Goal: Task Accomplishment & Management: Use online tool/utility

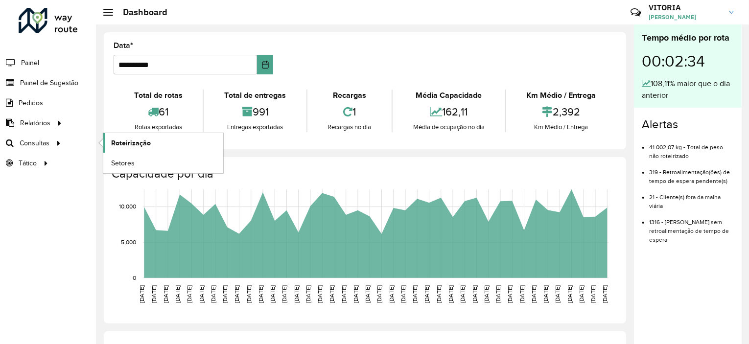
click at [125, 142] on span "Roteirização" at bounding box center [131, 143] width 40 height 10
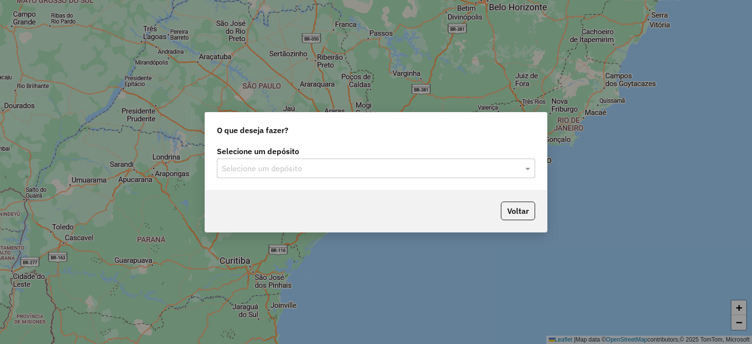
click at [335, 165] on input "text" at bounding box center [366, 169] width 289 height 12
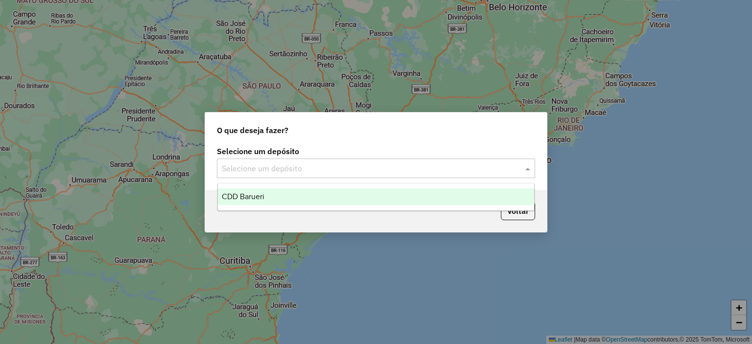
click at [264, 201] on div "CDD Barueri" at bounding box center [376, 197] width 317 height 17
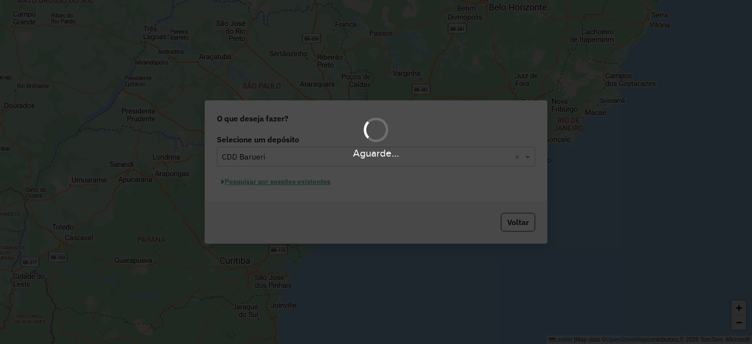
click at [286, 184] on div "Aguarde..." at bounding box center [376, 172] width 752 height 344
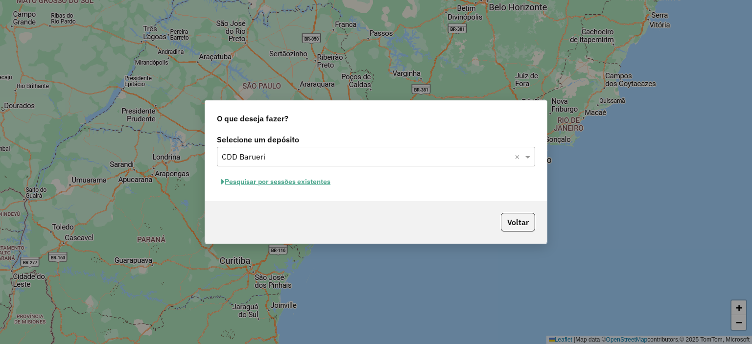
click at [292, 184] on button "Pesquisar por sessões existentes" at bounding box center [276, 181] width 118 height 15
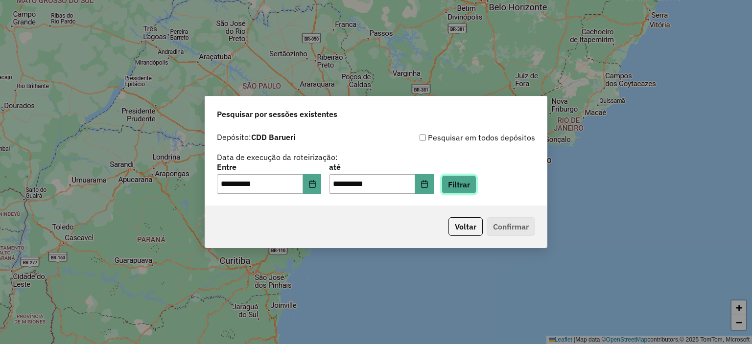
click at [466, 187] on button "Filtrar" at bounding box center [459, 184] width 35 height 19
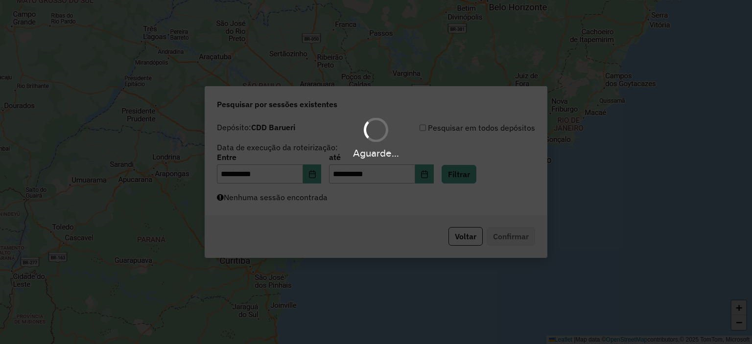
click at [356, 211] on div "Aguarde..." at bounding box center [376, 172] width 752 height 344
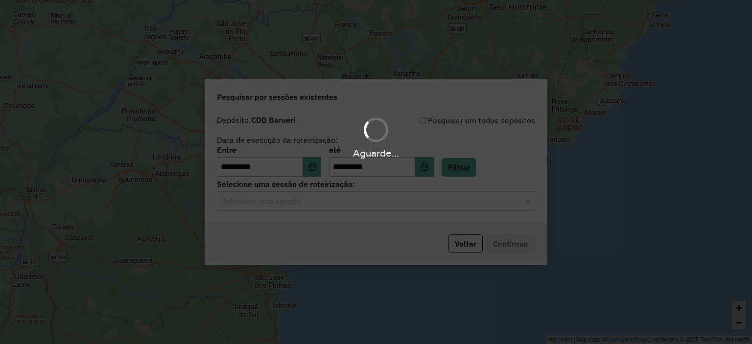
click at [348, 205] on div "Aguarde..." at bounding box center [376, 172] width 752 height 344
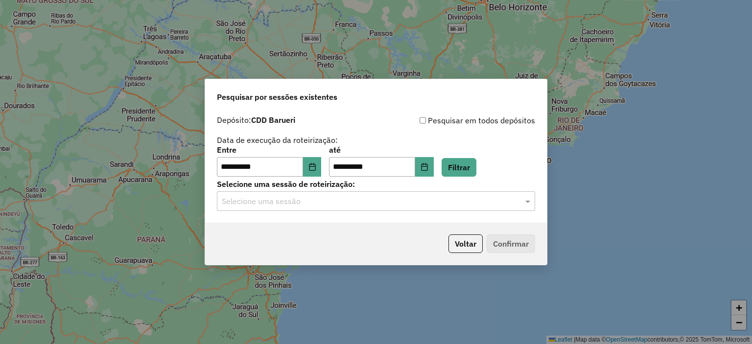
click at [347, 205] on input "text" at bounding box center [366, 202] width 289 height 12
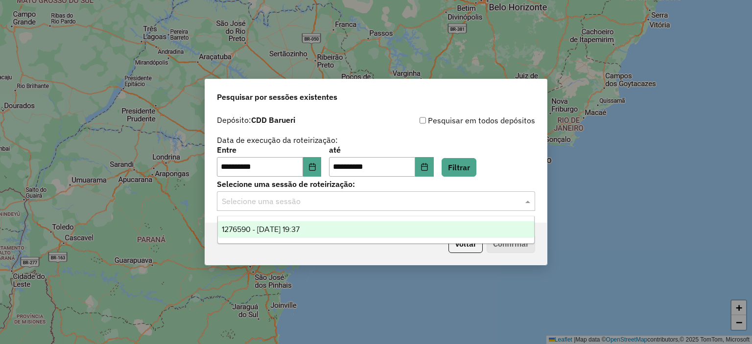
click at [300, 233] on span "1276590 - 16/09/2025 19:37" at bounding box center [261, 229] width 78 height 8
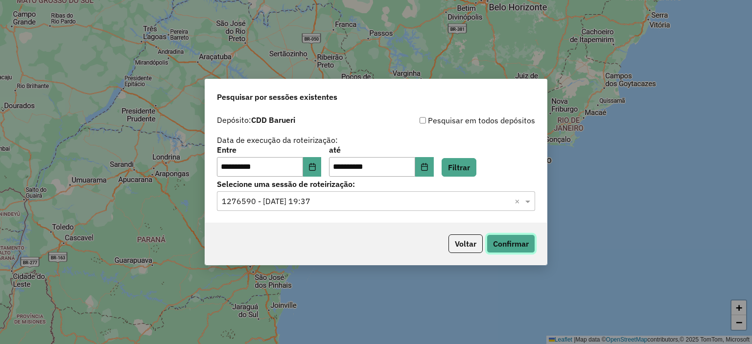
click at [501, 246] on button "Confirmar" at bounding box center [511, 244] width 48 height 19
click at [322, 170] on button "Choose Date" at bounding box center [312, 167] width 19 height 20
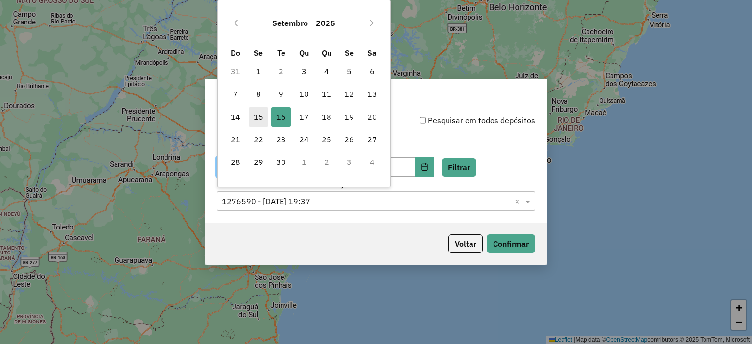
click at [261, 115] on span "15" at bounding box center [259, 117] width 20 height 20
type input "**********"
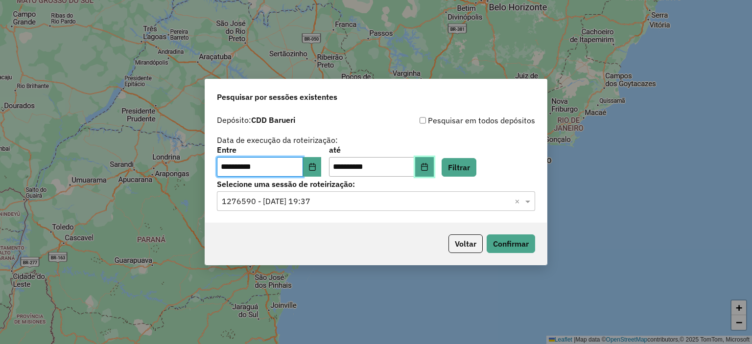
click at [429, 168] on icon "Choose Date" at bounding box center [425, 167] width 8 height 8
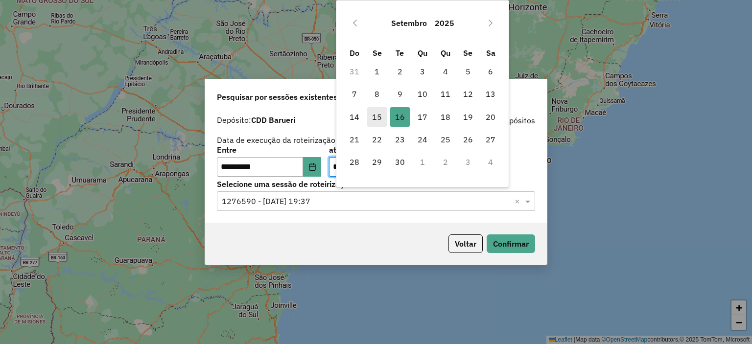
click at [384, 117] on span "15" at bounding box center [377, 117] width 20 height 20
type input "**********"
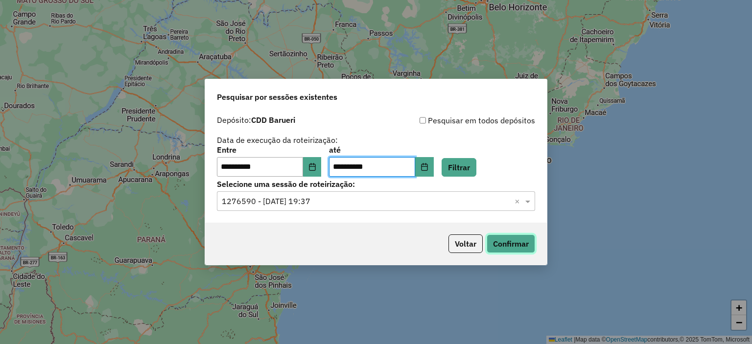
click at [515, 250] on button "Confirmar" at bounding box center [511, 244] width 48 height 19
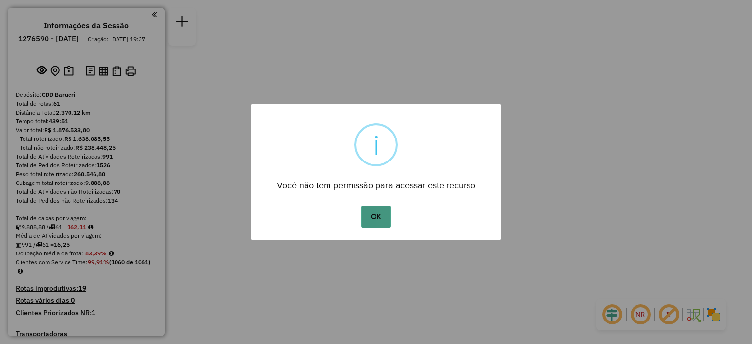
click at [369, 217] on button "OK" at bounding box center [375, 217] width 29 height 23
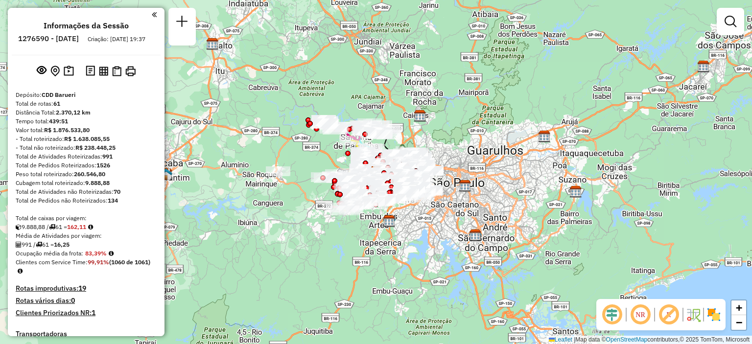
click at [644, 314] on em at bounding box center [641, 315] width 24 height 24
click at [717, 312] on img at bounding box center [714, 315] width 16 height 16
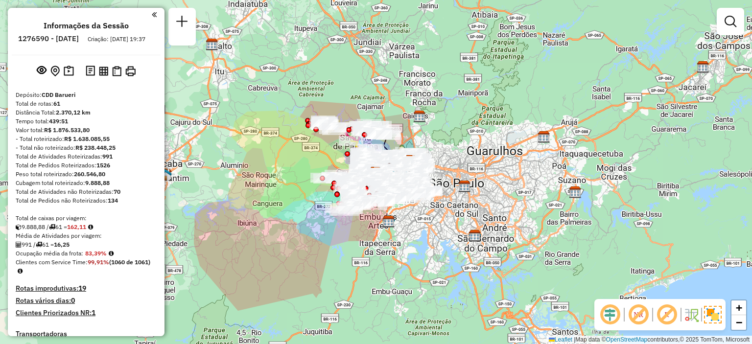
click at [481, 123] on div "Janela de atendimento Grade de atendimento Capacidade Transportadoras Veículos …" at bounding box center [376, 172] width 752 height 344
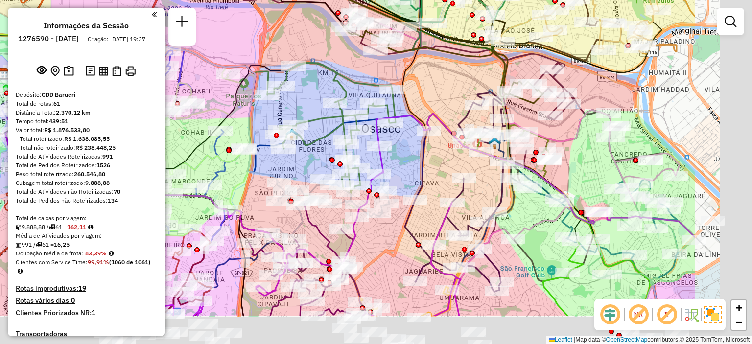
drag, startPoint x: 544, startPoint y: 209, endPoint x: 412, endPoint y: 146, distance: 145.9
click at [412, 146] on div "Janela de atendimento Grade de atendimento Capacidade Transportadoras Veículos …" at bounding box center [376, 172] width 752 height 344
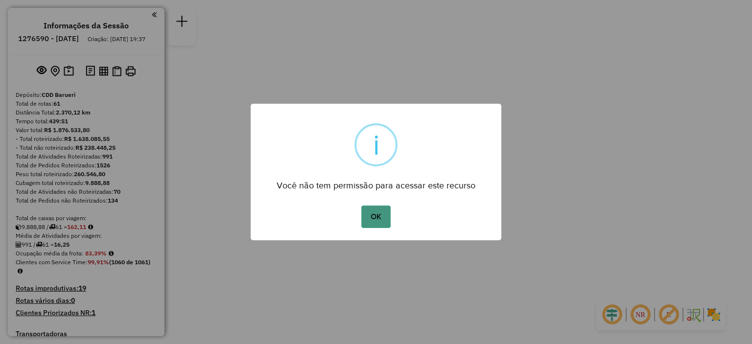
click at [378, 213] on button "OK" at bounding box center [375, 217] width 29 height 23
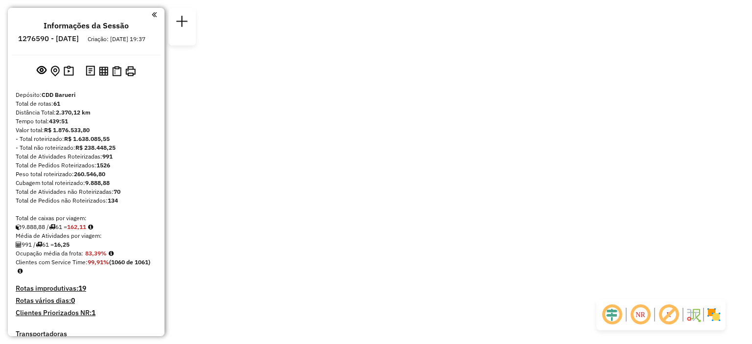
click at [637, 319] on em at bounding box center [641, 315] width 24 height 24
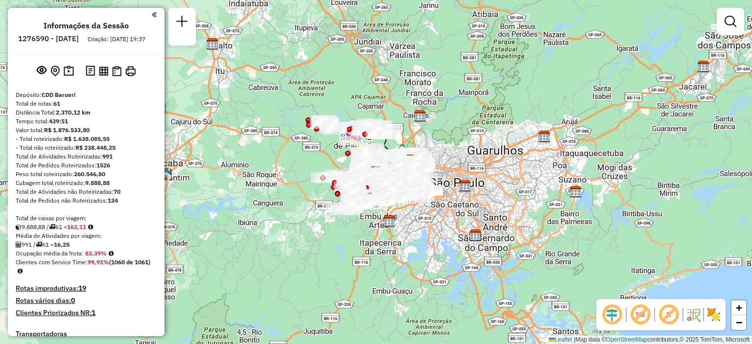
click at [634, 318] on em at bounding box center [641, 315] width 24 height 24
click at [714, 315] on img at bounding box center [714, 315] width 16 height 16
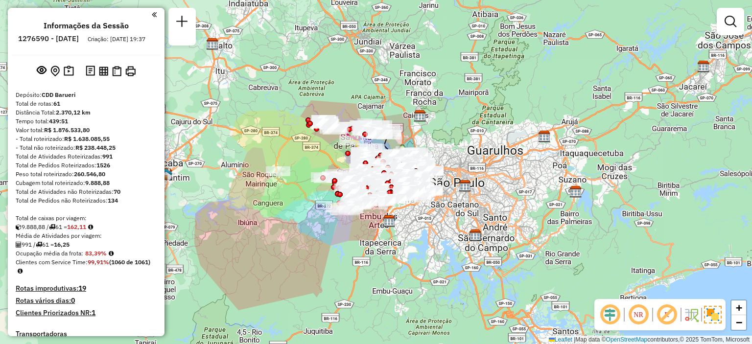
click at [644, 315] on em at bounding box center [639, 315] width 24 height 24
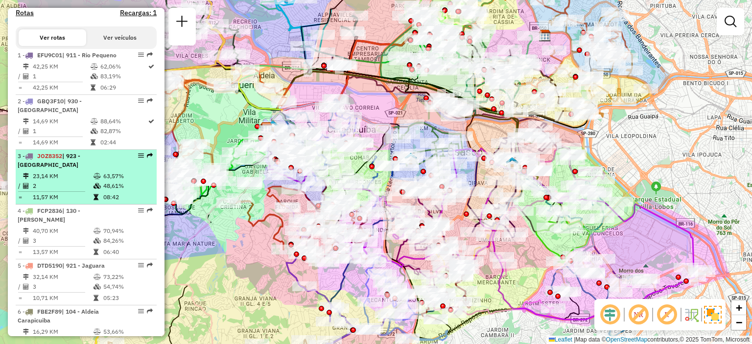
scroll to position [392, 0]
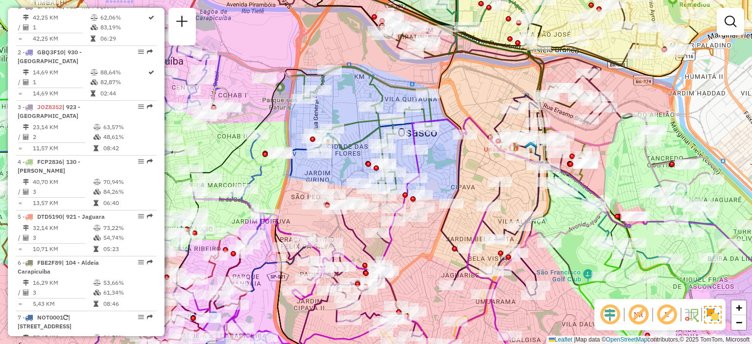
drag, startPoint x: 525, startPoint y: 174, endPoint x: 476, endPoint y: 172, distance: 49.0
click at [478, 173] on div "Janela de atendimento Grade de atendimento Capacidade Transportadoras Veículos …" at bounding box center [376, 172] width 752 height 344
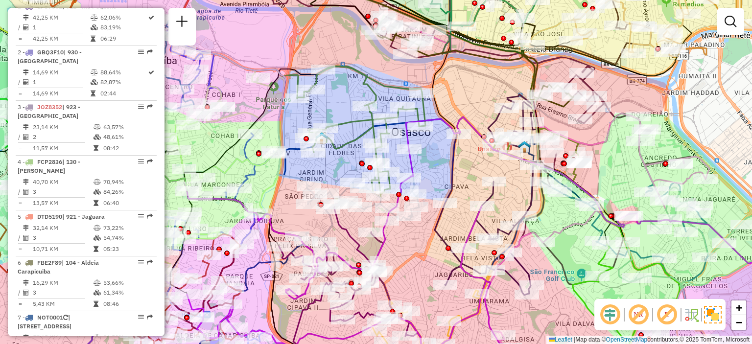
click at [712, 316] on img at bounding box center [713, 315] width 18 height 18
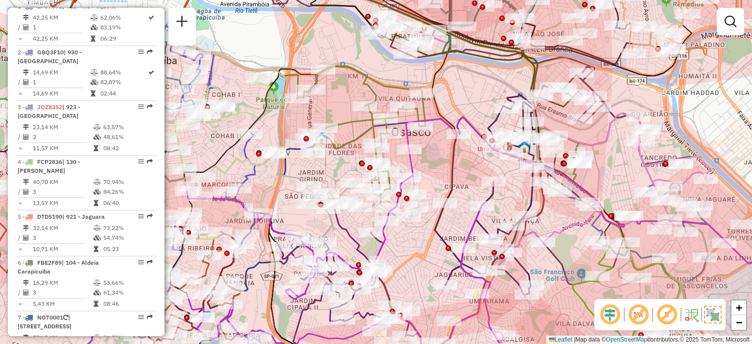
click at [712, 316] on img at bounding box center [713, 315] width 18 height 18
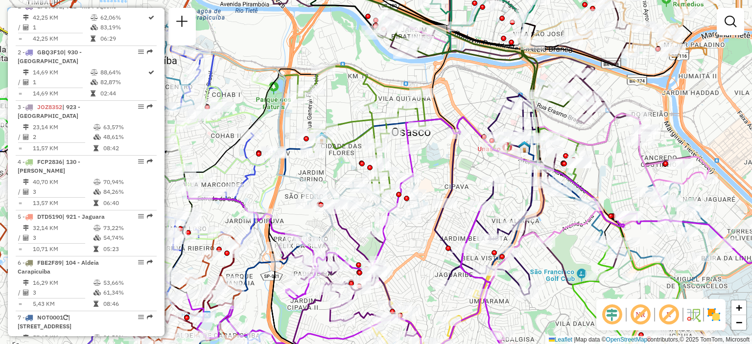
click at [712, 316] on img at bounding box center [714, 315] width 16 height 16
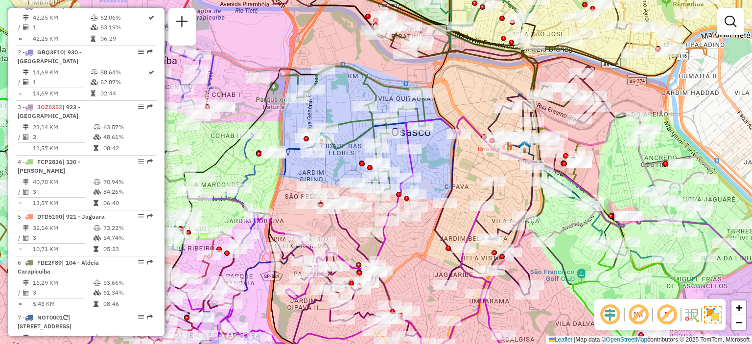
click at [712, 316] on img at bounding box center [713, 315] width 18 height 18
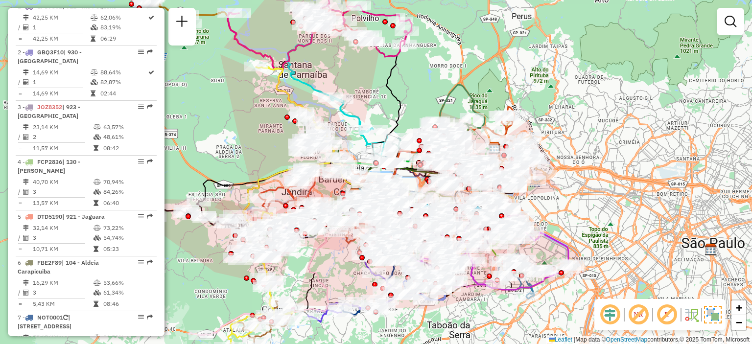
click at [710, 319] on img at bounding box center [713, 315] width 18 height 18
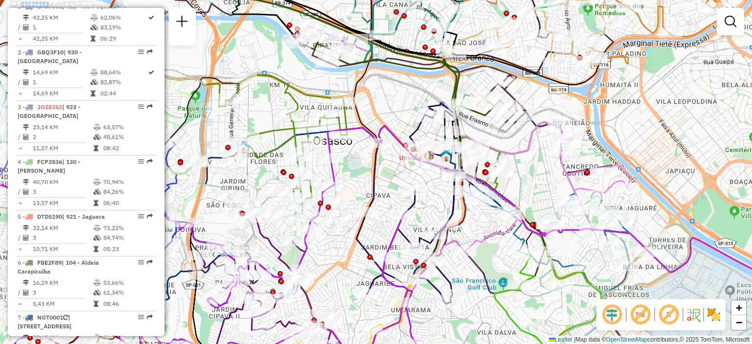
drag, startPoint x: 411, startPoint y: 173, endPoint x: 387, endPoint y: 171, distance: 23.6
click at [387, 171] on div "Janela de atendimento Grade de atendimento Capacidade Transportadoras Veículos …" at bounding box center [376, 172] width 752 height 344
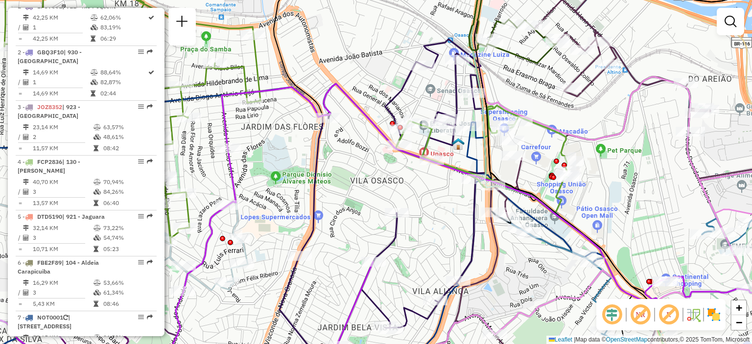
drag, startPoint x: 410, startPoint y: 194, endPoint x: 376, endPoint y: 201, distance: 34.6
click at [373, 200] on div "Janela de atendimento Grade de atendimento Capacidade Transportadoras Veículos …" at bounding box center [376, 172] width 752 height 344
